Goal: Task Accomplishment & Management: Use online tool/utility

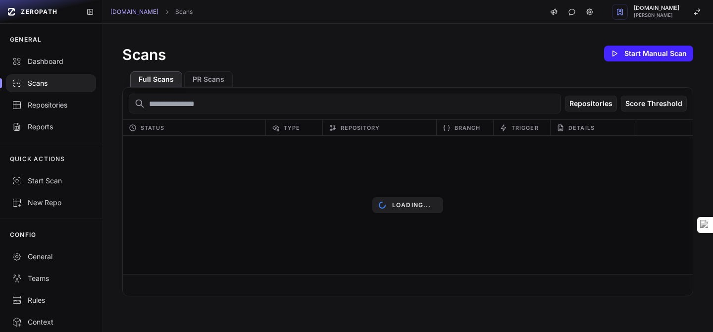
click at [432, 51] on div "Scans Start Manual Scan" at bounding box center [407, 54] width 571 height 20
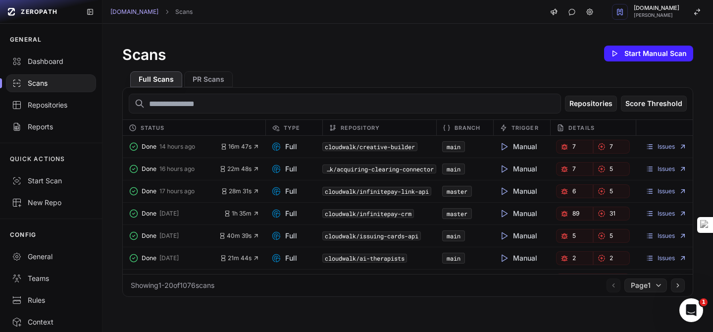
click at [421, 59] on div "Scans Start Manual Scan" at bounding box center [407, 54] width 571 height 20
click at [144, 148] on span "Done" at bounding box center [149, 147] width 15 height 8
click at [661, 144] on link "Issues" at bounding box center [666, 147] width 41 height 8
